Goal: Task Accomplishment & Management: Use online tool/utility

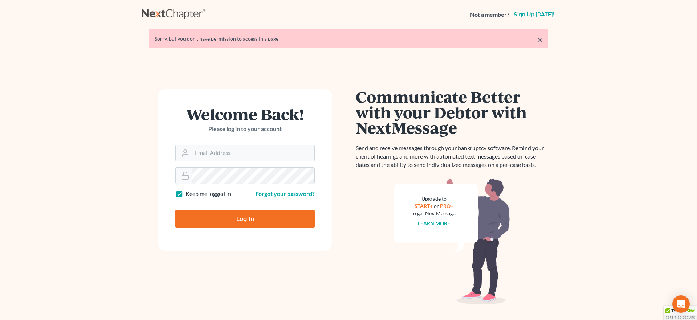
type input "[EMAIL_ADDRESS][DOMAIN_NAME]"
click at [266, 220] on input "Log In" at bounding box center [244, 219] width 139 height 18
type input "Thinking..."
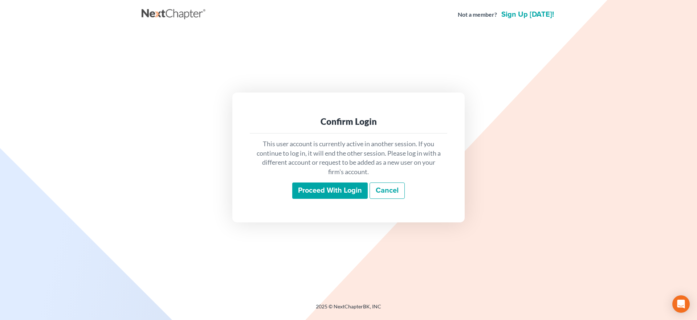
click at [319, 188] on input "Proceed with login" at bounding box center [330, 191] width 76 height 17
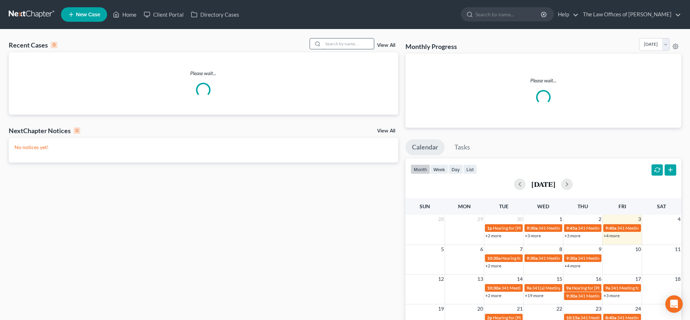
click at [344, 44] on input "search" at bounding box center [348, 43] width 51 height 11
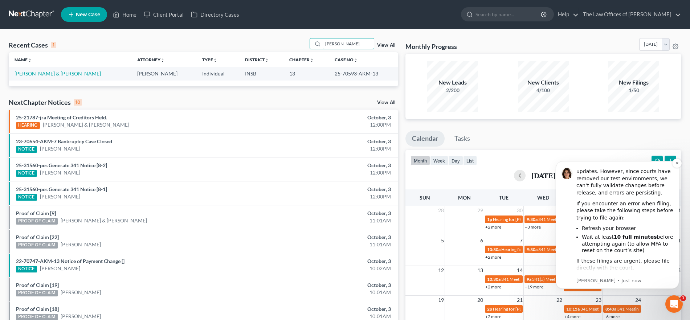
scroll to position [45, 0]
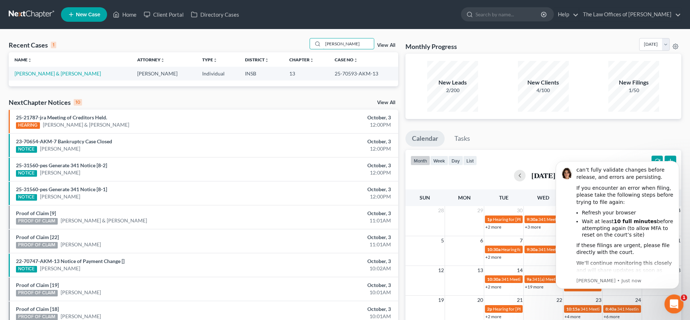
type input "[PERSON_NAME]"
click at [672, 295] on div "Open Intercom Messenger" at bounding box center [673, 303] width 24 height 24
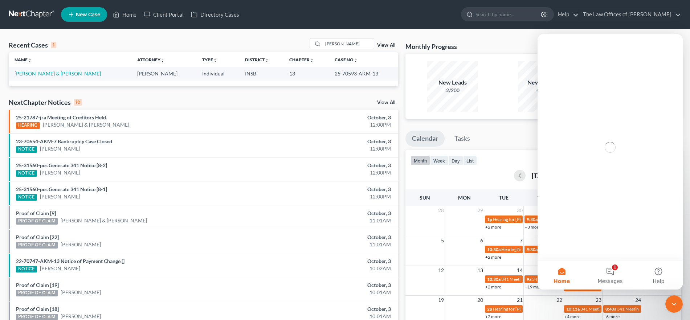
scroll to position [0, 0]
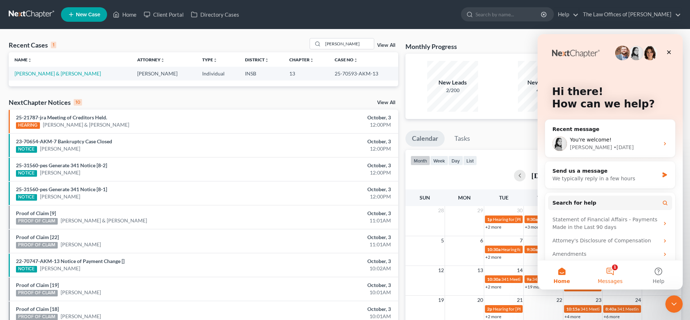
click at [610, 269] on button "1 Messages" at bounding box center [610, 275] width 48 height 29
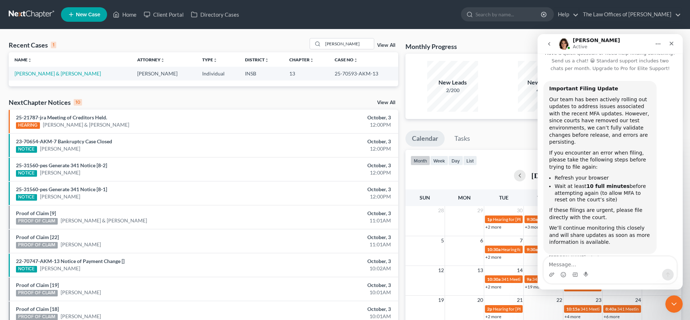
scroll to position [16, 0]
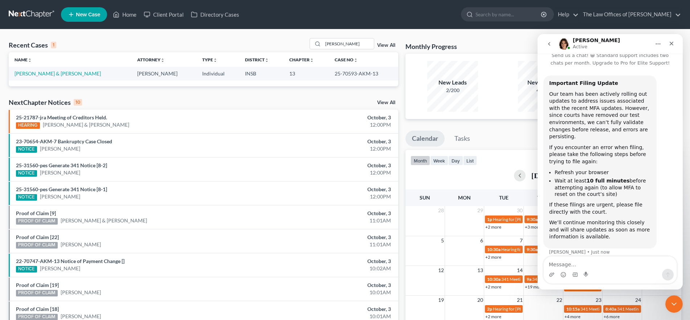
click at [553, 41] on button "go back" at bounding box center [549, 44] width 14 height 14
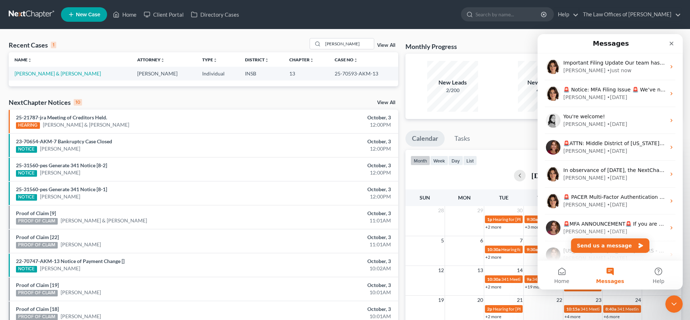
scroll to position [0, 0]
click at [671, 43] on icon "Close" at bounding box center [672, 44] width 4 height 4
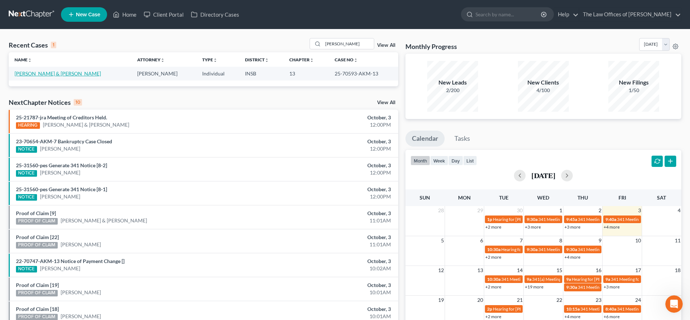
click at [59, 74] on link "[PERSON_NAME] & [PERSON_NAME]" at bounding box center [58, 73] width 86 height 6
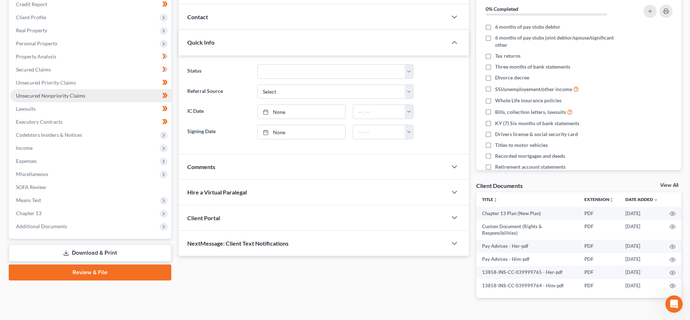
click at [84, 96] on link "Unsecured Nonpriority Claims" at bounding box center [90, 95] width 161 height 13
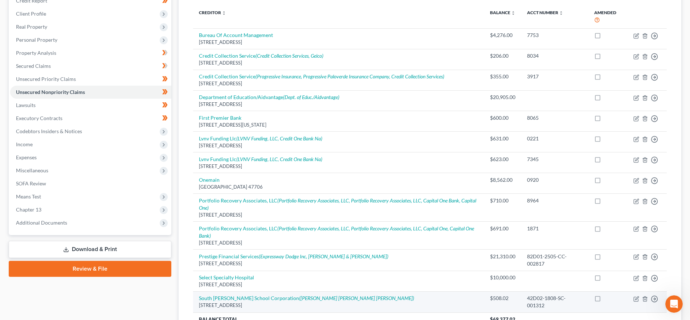
scroll to position [75, 0]
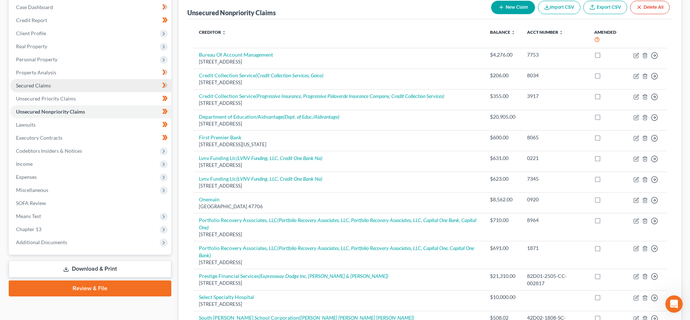
click at [56, 88] on link "Secured Claims" at bounding box center [90, 85] width 161 height 13
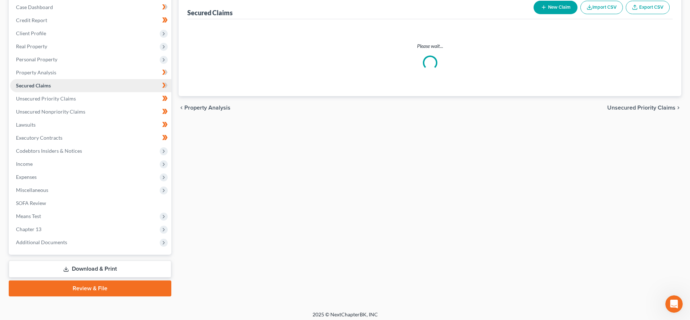
click at [56, 88] on ul "Case Dashboard Payments Invoices Payments Payments Credit Report Client Profile" at bounding box center [90, 125] width 161 height 248
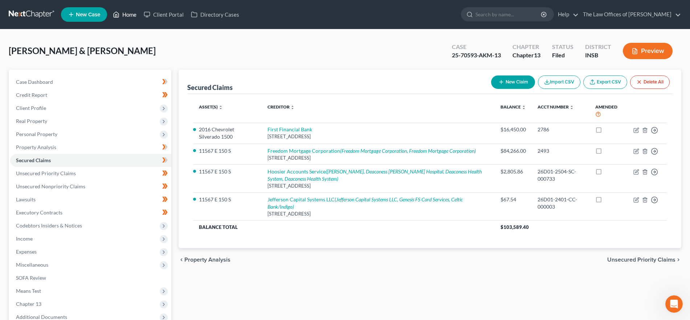
drag, startPoint x: 126, startPoint y: 9, endPoint x: 49, endPoint y: 43, distance: 84.3
click at [126, 9] on link "Home" at bounding box center [124, 14] width 31 height 13
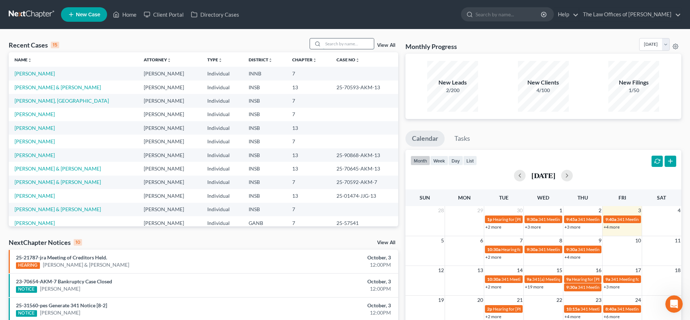
click at [329, 45] on input "search" at bounding box center [348, 43] width 51 height 11
type input "[PERSON_NAME]"
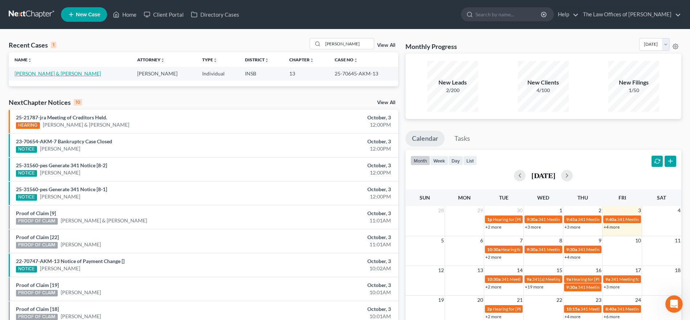
click at [42, 73] on link "[PERSON_NAME] & [PERSON_NAME]" at bounding box center [58, 73] width 86 height 6
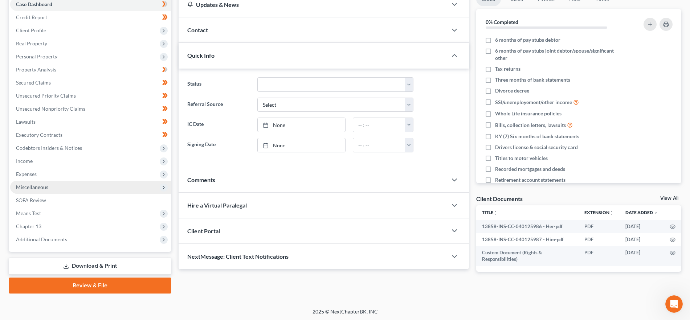
scroll to position [79, 0]
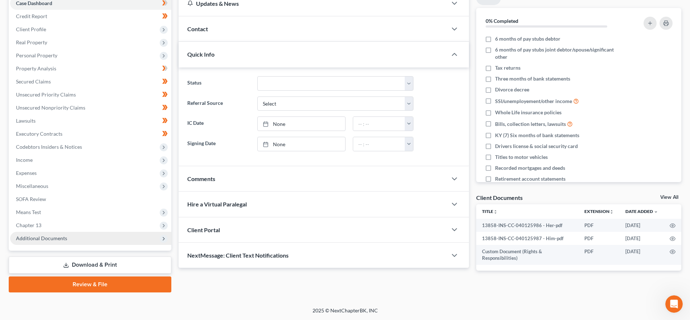
click at [82, 240] on span "Additional Documents" at bounding box center [90, 238] width 161 height 13
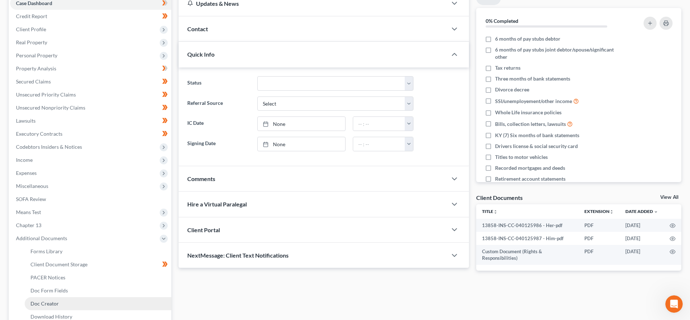
drag, startPoint x: 66, startPoint y: 305, endPoint x: 134, endPoint y: 305, distance: 67.2
click at [66, 305] on link "Doc Creator" at bounding box center [98, 303] width 147 height 13
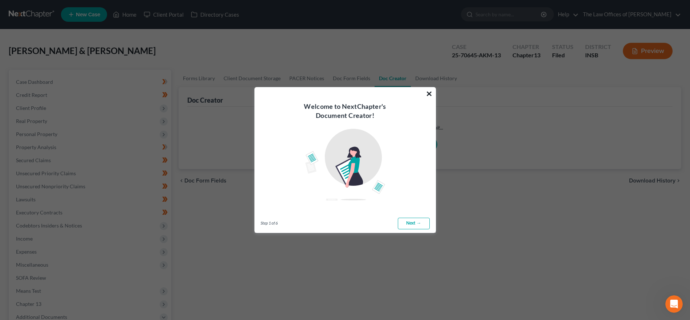
click at [428, 91] on button "×" at bounding box center [429, 94] width 7 height 12
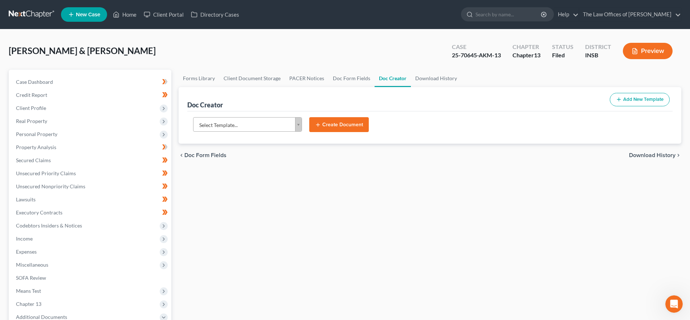
click at [268, 123] on body "Home New Case Client Portal Directory Cases The Law Offices of [PERSON_NAME] [P…" at bounding box center [345, 238] width 690 height 477
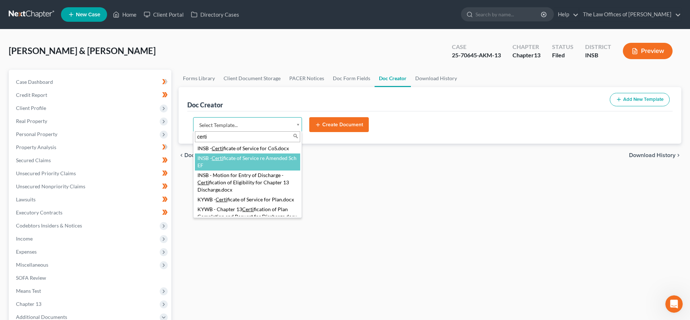
type input "certi"
select select "115404"
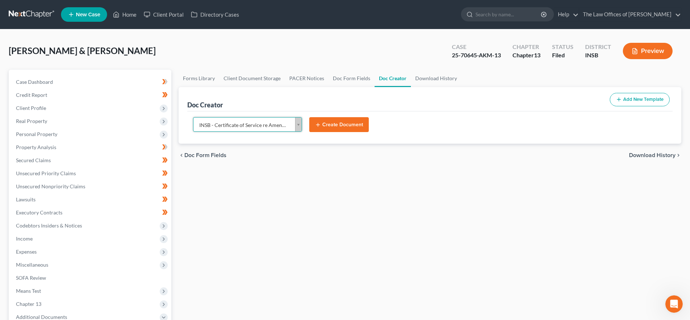
click at [327, 126] on button "Create Document" at bounding box center [339, 124] width 60 height 15
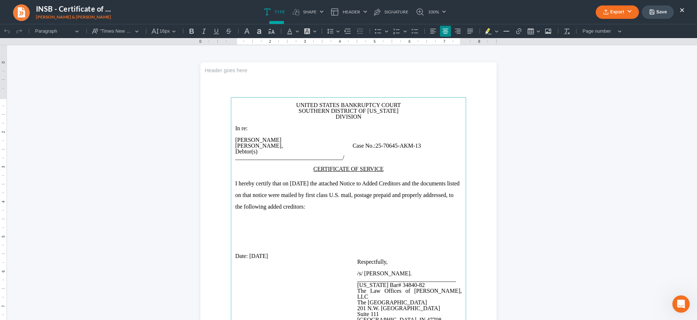
click at [329, 114] on p "DIVISION" at bounding box center [348, 117] width 227 height 6
click at [327, 114] on p "DIVISION" at bounding box center [348, 117] width 227 height 6
click at [256, 225] on p "Rich Text Editor, page-0-main" at bounding box center [348, 230] width 227 height 12
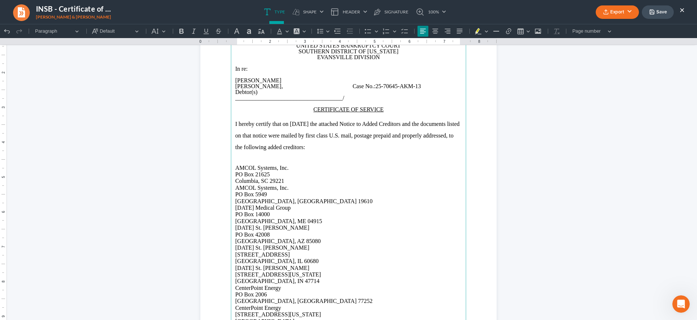
scroll to position [58, 0]
click at [286, 180] on p "AMCOL Systems, Inc. [STREET_ADDRESS]" at bounding box center [348, 176] width 227 height 20
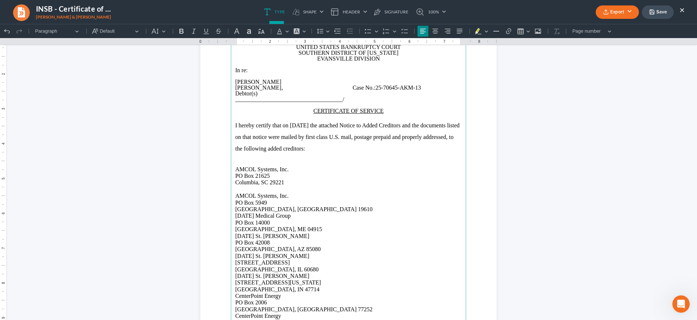
click at [281, 209] on p "AMCOL Systems, Inc. [STREET_ADDRESS]" at bounding box center [348, 203] width 227 height 20
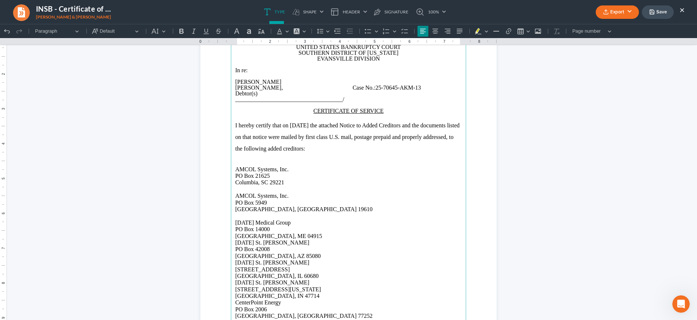
click at [283, 235] on p "[DATE] Medical Group [STREET_ADDRESS]" at bounding box center [348, 230] width 227 height 20
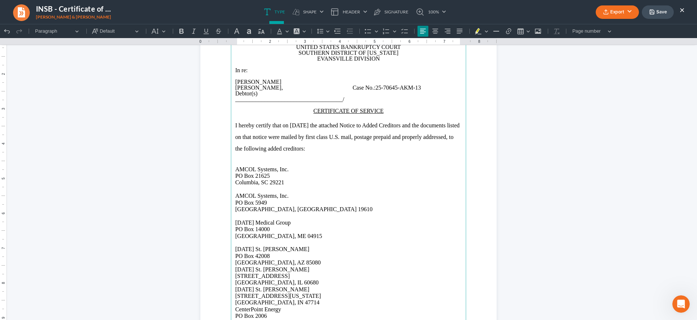
click at [281, 263] on p "[DATE] [STREET_ADDRESS][PERSON_NAME]" at bounding box center [348, 256] width 227 height 20
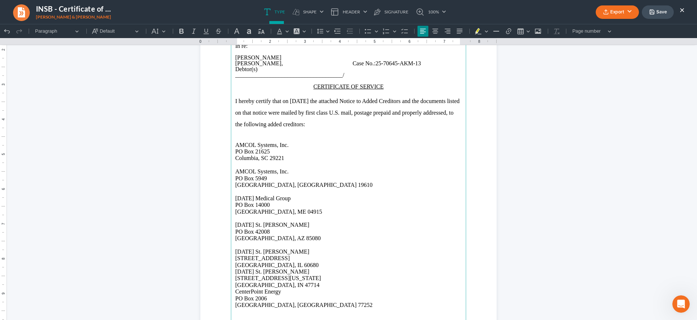
scroll to position [103, 0]
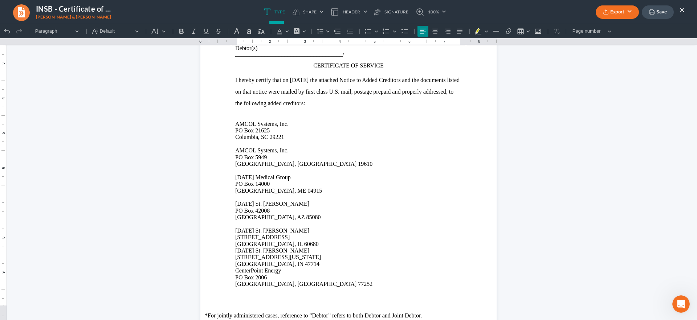
click at [284, 245] on p "[DATE] [GEOGRAPHIC_DATA][PERSON_NAME] [STREET_ADDRESS]" at bounding box center [348, 238] width 227 height 20
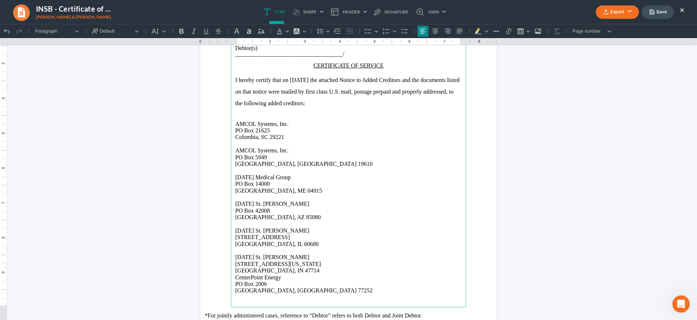
click at [286, 270] on p "[DATE] [GEOGRAPHIC_DATA][PERSON_NAME] [STREET_ADDRESS][US_STATE] [GEOGRAPHIC_DA…" at bounding box center [348, 264] width 227 height 20
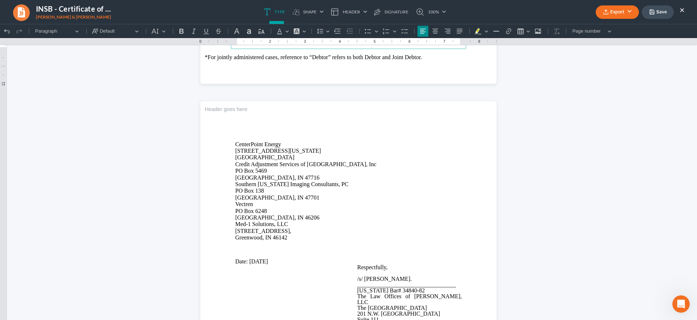
scroll to position [376, 0]
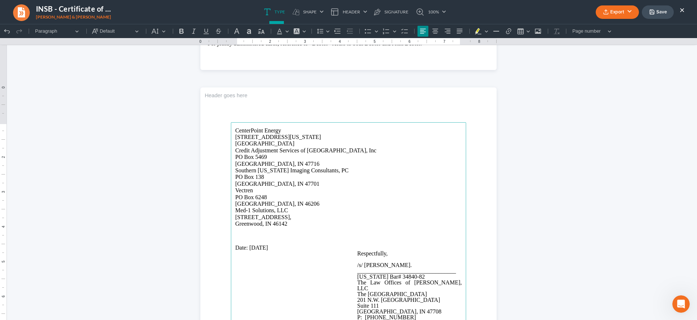
click at [284, 146] on p "CenterPoint Energy [STREET_ADDRESS][US_STATE]" at bounding box center [348, 137] width 227 height 20
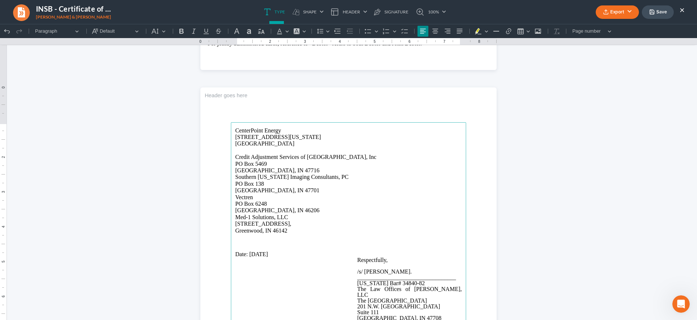
click at [282, 171] on p "Credit Adjustment Services of [GEOGRAPHIC_DATA], Inc [STREET_ADDRESS]" at bounding box center [348, 164] width 227 height 20
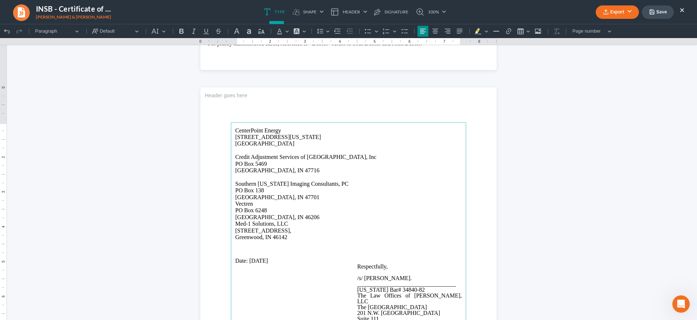
click at [292, 197] on p "Southern [US_STATE] Imaging Consultants, PC [STREET_ADDRESS]" at bounding box center [348, 191] width 227 height 20
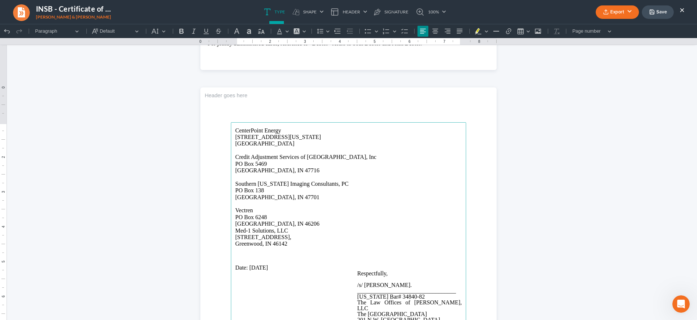
click at [294, 223] on p "Vectren [STREET_ADDRESS]" at bounding box center [348, 217] width 227 height 20
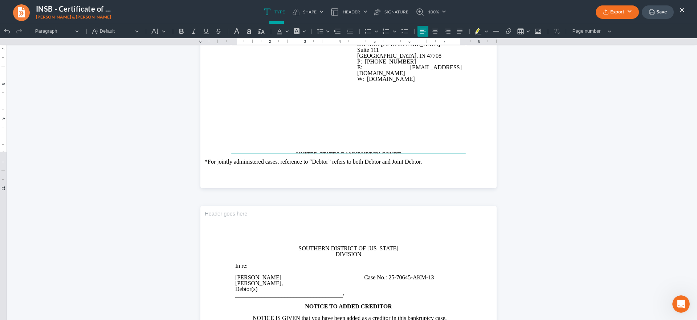
scroll to position [693, 0]
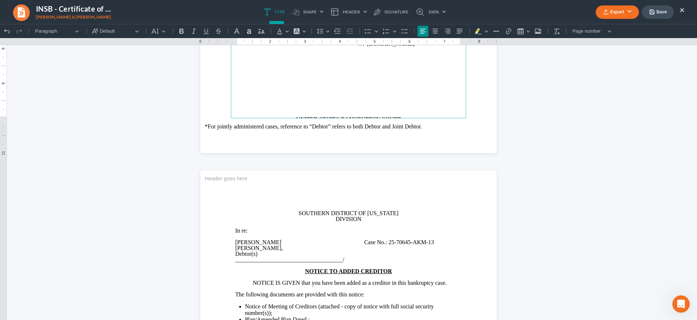
click at [343, 111] on p "Rich Text Editor, page-1-main" at bounding box center [348, 114] width 227 height 6
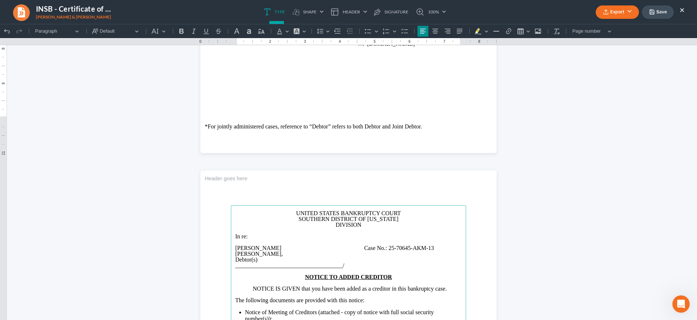
click at [331, 225] on p "DIVISION" at bounding box center [348, 225] width 227 height 6
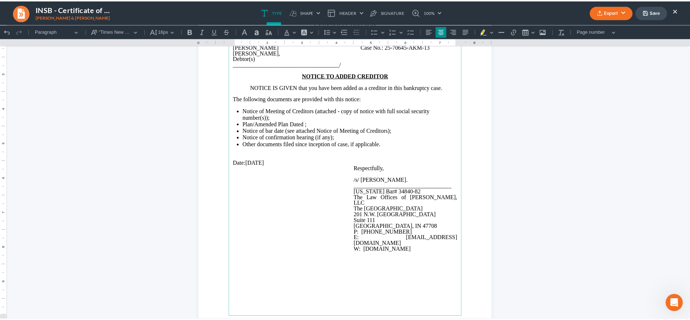
scroll to position [945, 0]
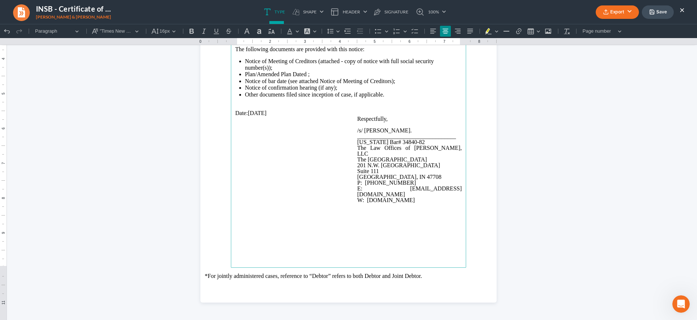
click at [663, 13] on button "Save" at bounding box center [658, 11] width 32 height 13
drag, startPoint x: 680, startPoint y: 11, endPoint x: 681, endPoint y: 18, distance: 6.9
click at [680, 11] on button "×" at bounding box center [682, 9] width 5 height 9
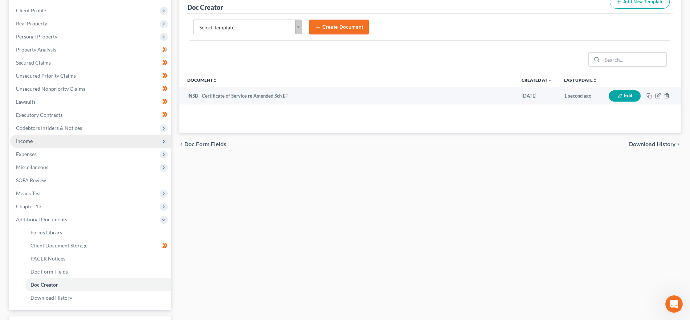
scroll to position [0, 0]
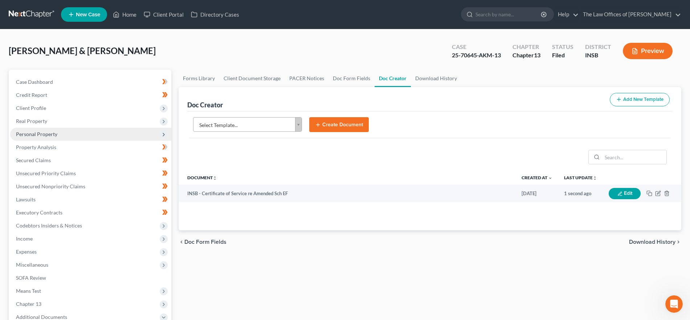
click at [72, 133] on span "Personal Property" at bounding box center [90, 134] width 161 height 13
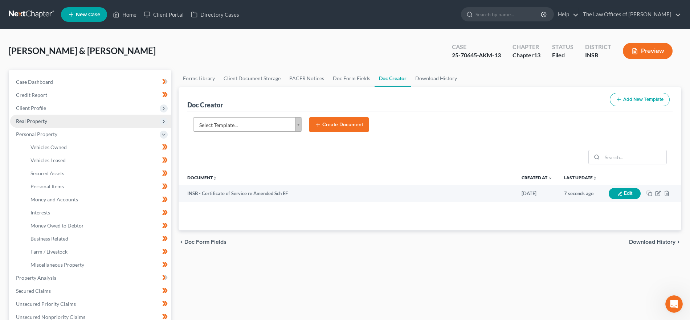
click at [70, 122] on span "Real Property" at bounding box center [90, 121] width 161 height 13
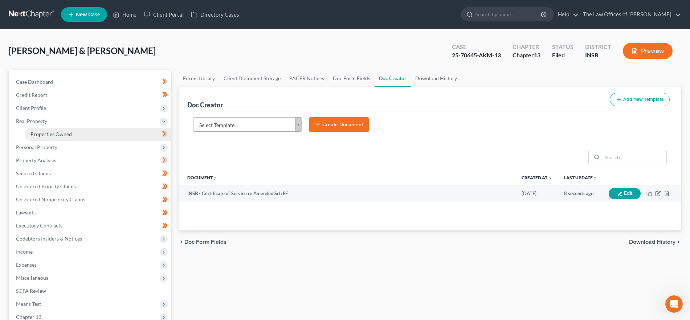
click at [71, 133] on span "Properties Owned" at bounding box center [50, 134] width 41 height 6
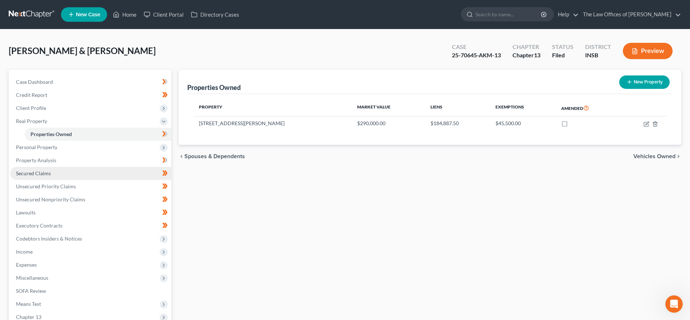
click at [92, 170] on link "Secured Claims" at bounding box center [90, 173] width 161 height 13
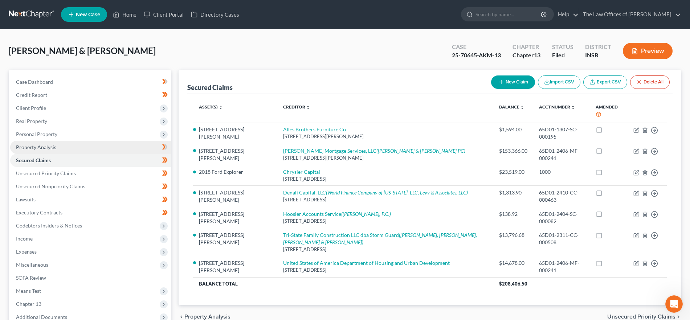
click at [77, 148] on link "Property Analysis" at bounding box center [90, 147] width 161 height 13
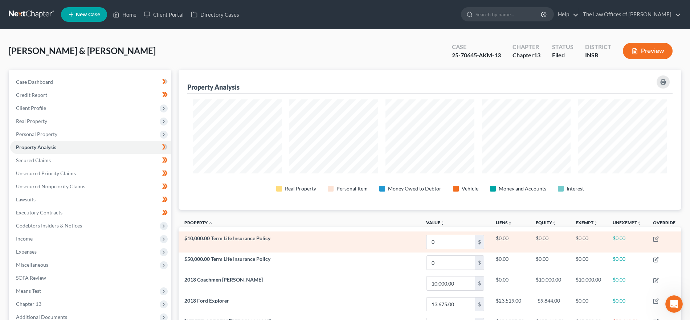
scroll to position [91, 0]
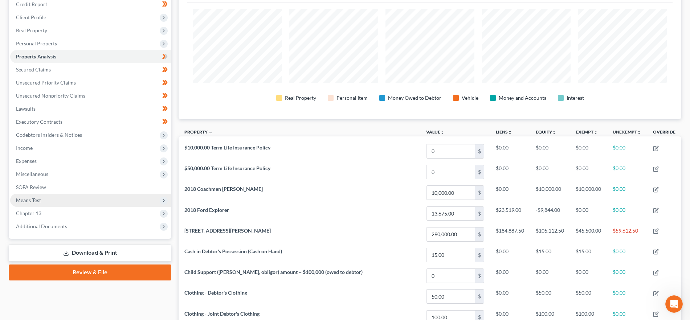
click at [55, 202] on span "Means Test" at bounding box center [90, 200] width 161 height 13
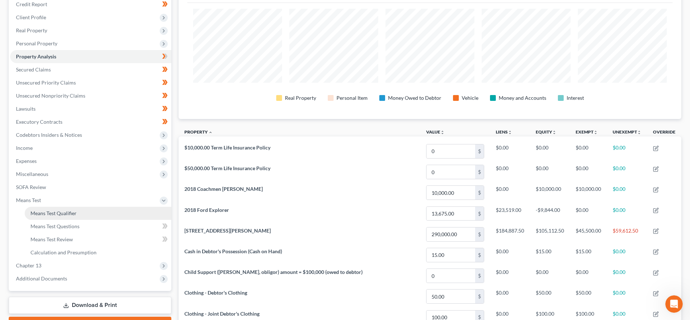
click at [58, 219] on link "Means Test Qualifier" at bounding box center [98, 213] width 147 height 13
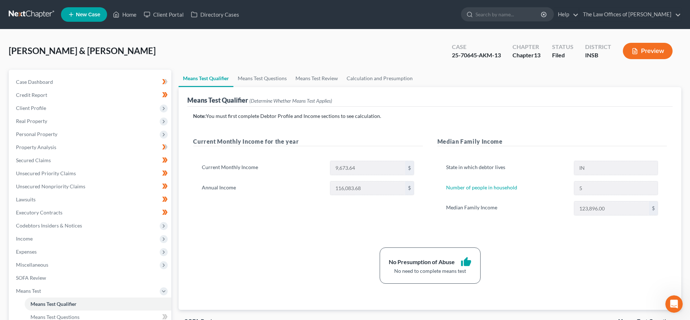
click at [275, 88] on div "Means Test Qualifier (Determine Whether Means Test Applies)" at bounding box center [429, 97] width 485 height 20
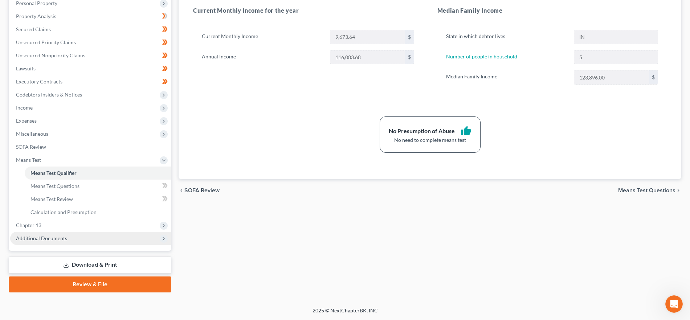
click at [61, 237] on span "Additional Documents" at bounding box center [41, 238] width 51 height 6
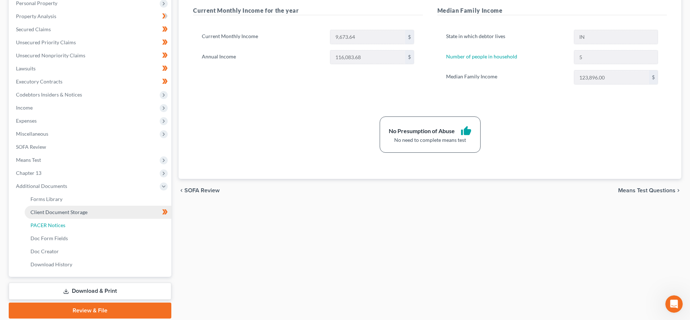
click at [60, 226] on span "PACER Notices" at bounding box center [47, 225] width 35 height 6
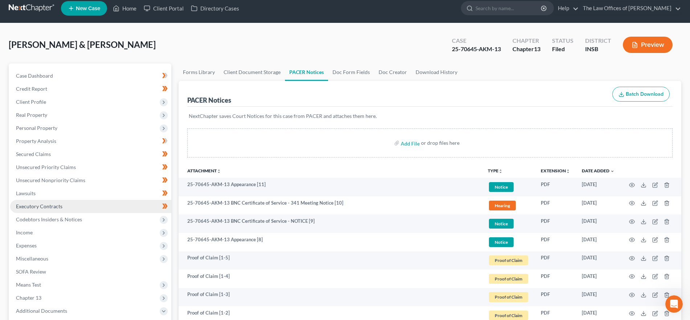
scroll to position [182, 0]
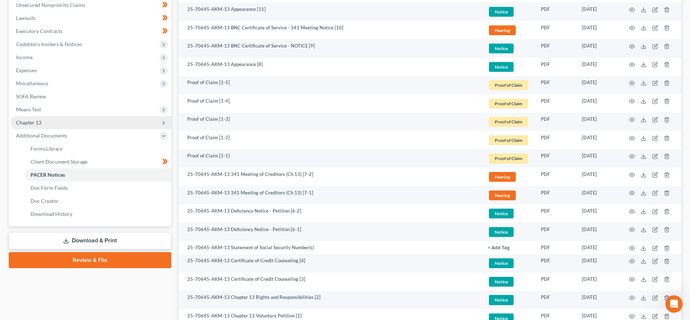
click at [51, 122] on span "Chapter 13" at bounding box center [90, 122] width 161 height 13
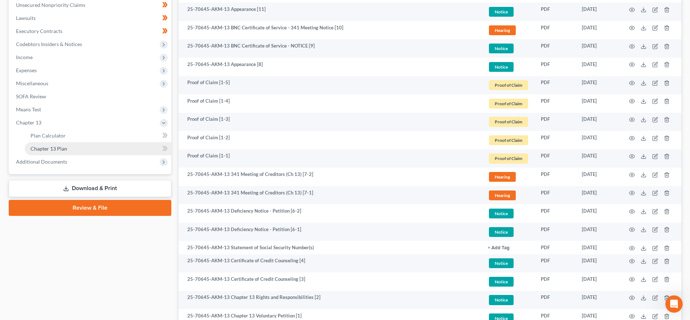
click at [87, 150] on link "Chapter 13 Plan" at bounding box center [98, 148] width 147 height 13
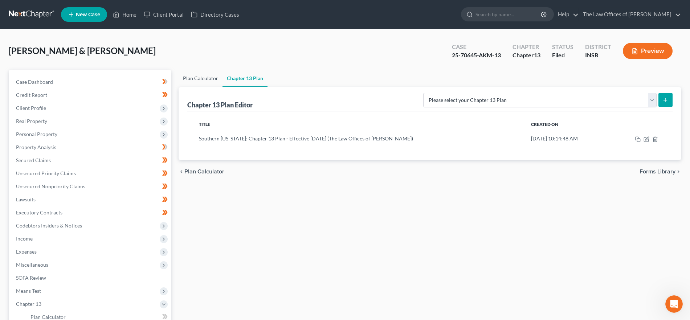
click at [206, 74] on link "Plan Calculator" at bounding box center [201, 78] width 44 height 17
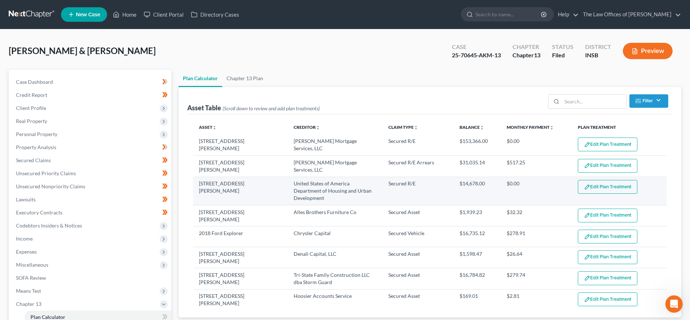
select select "59"
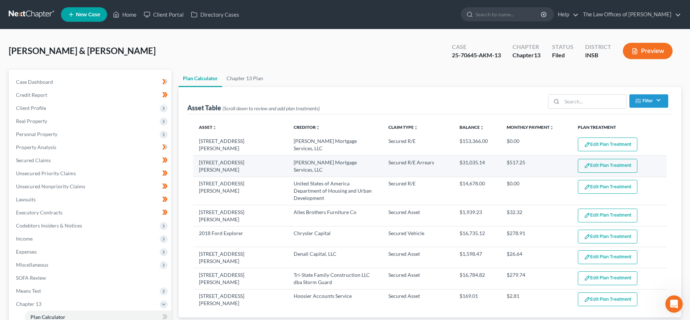
click at [609, 163] on button "Edit Plan Treatment" at bounding box center [608, 166] width 60 height 14
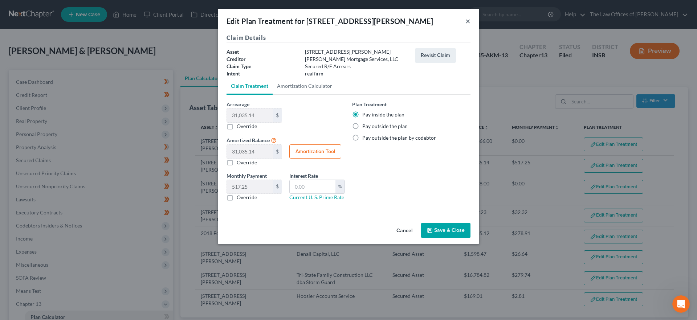
click at [468, 21] on button "×" at bounding box center [467, 21] width 5 height 9
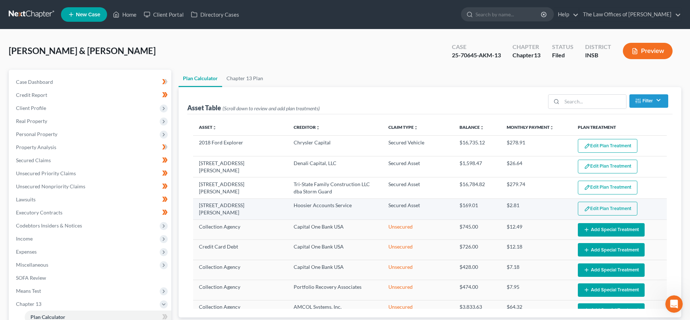
click at [606, 203] on button "Edit Plan Treatment" at bounding box center [608, 209] width 60 height 14
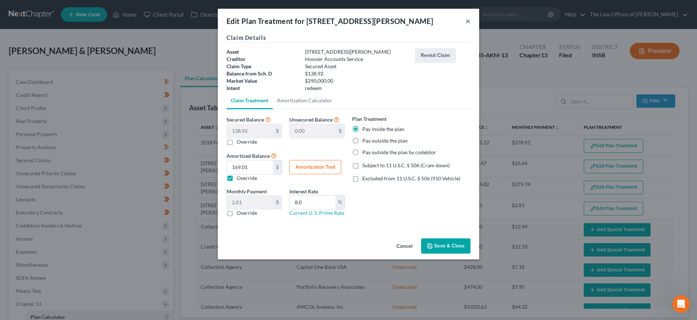
click at [470, 24] on button "×" at bounding box center [467, 21] width 5 height 9
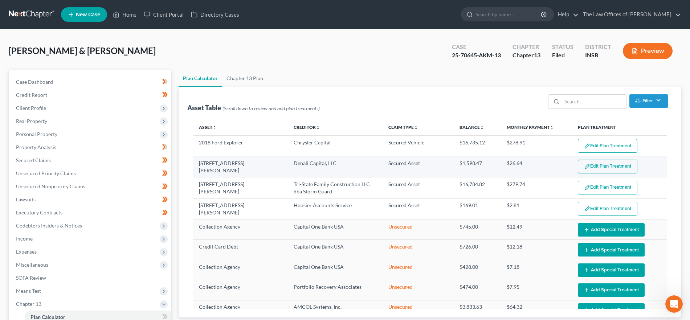
click at [592, 167] on button "Edit Plan Treatment" at bounding box center [608, 167] width 60 height 14
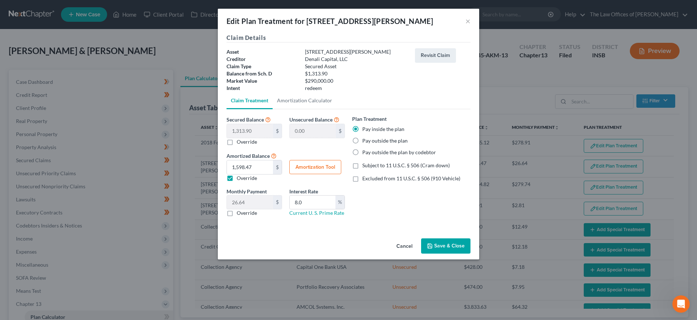
click at [465, 20] on div "Edit Plan Treatment for [STREET_ADDRESS][PERSON_NAME] ×" at bounding box center [348, 21] width 261 height 25
click at [469, 22] on button "×" at bounding box center [467, 21] width 5 height 9
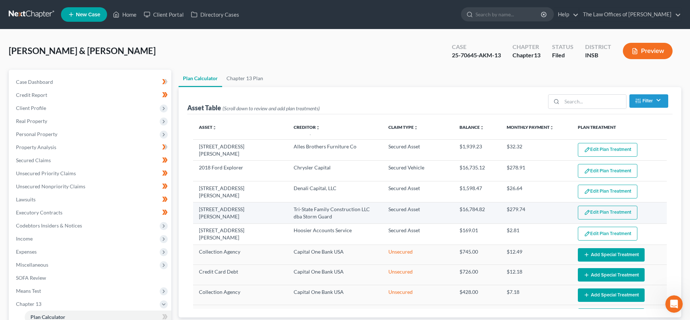
scroll to position [45, 0]
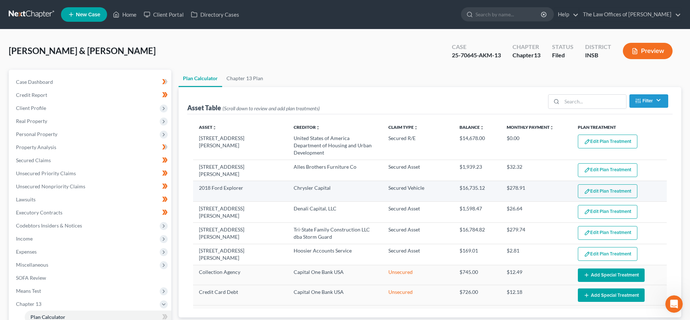
click at [601, 194] on button "Edit Plan Treatment" at bounding box center [608, 191] width 60 height 14
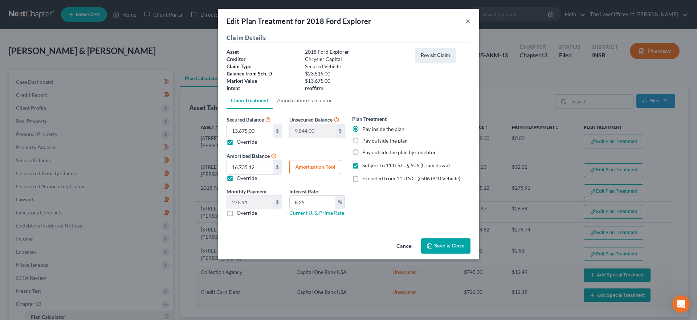
click at [468, 19] on button "×" at bounding box center [467, 21] width 5 height 9
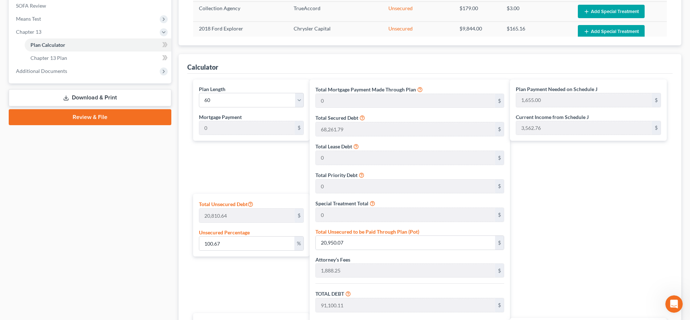
scroll to position [415, 0]
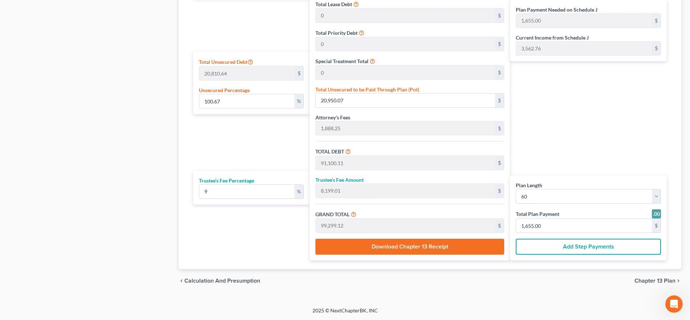
click at [643, 281] on span "Chapter 13 Plan" at bounding box center [655, 281] width 41 height 6
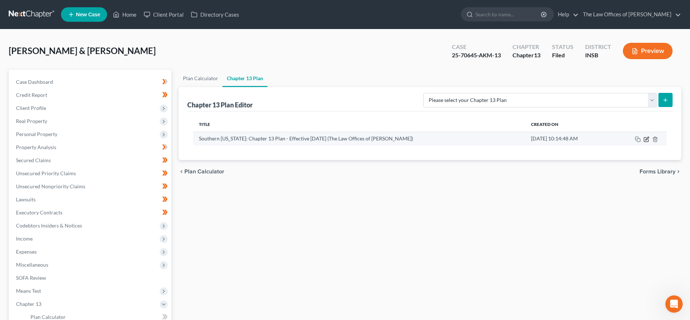
click at [645, 139] on icon "button" at bounding box center [647, 139] width 6 height 6
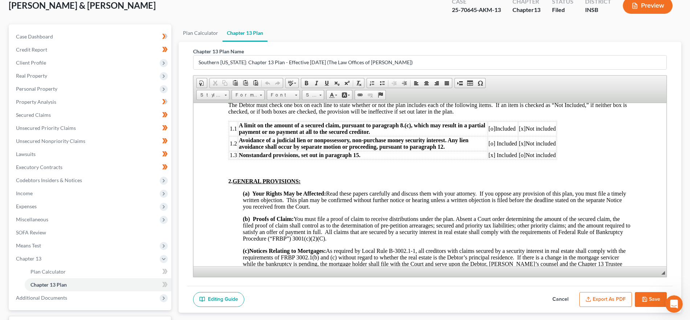
scroll to position [182, 0]
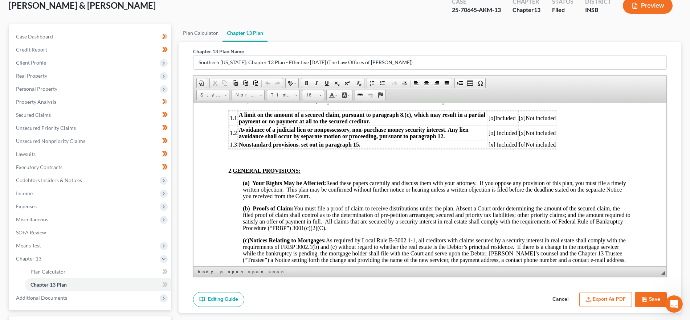
drag, startPoint x: 490, startPoint y: 120, endPoint x: 496, endPoint y: 120, distance: 5.8
click at [490, 120] on span "[o]" at bounding box center [492, 118] width 7 height 6
click at [521, 117] on span "[x]" at bounding box center [522, 118] width 7 height 6
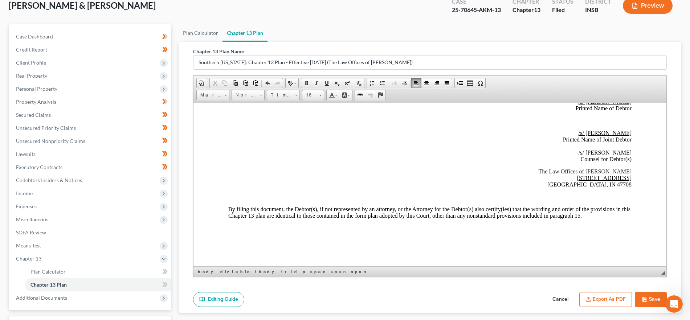
scroll to position [1992, 0]
click at [657, 303] on button "Save" at bounding box center [651, 299] width 32 height 15
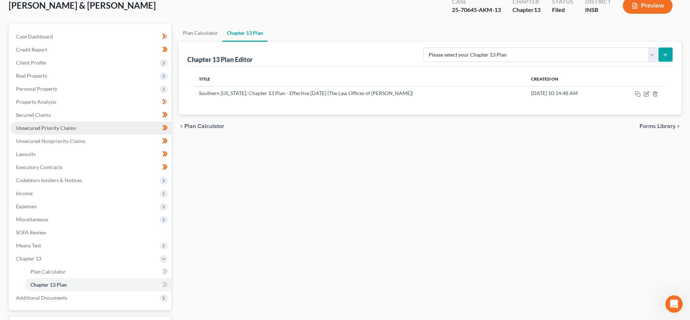
click at [68, 126] on span "Unsecured Priority Claims" at bounding box center [46, 128] width 60 height 6
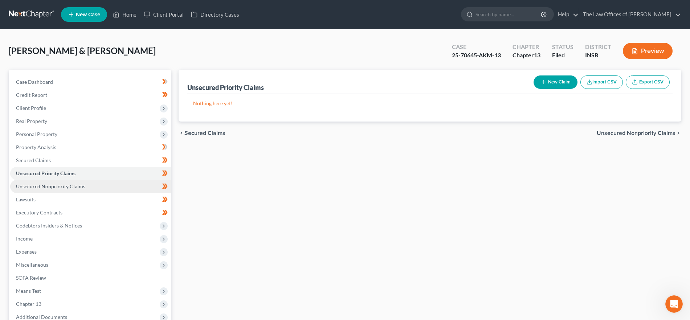
click at [64, 184] on span "Unsecured Nonpriority Claims" at bounding box center [50, 186] width 69 height 6
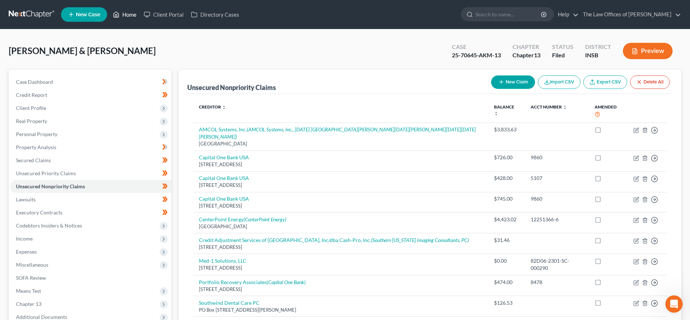
click at [122, 12] on link "Home" at bounding box center [124, 14] width 31 height 13
